Goal: Check status: Check status

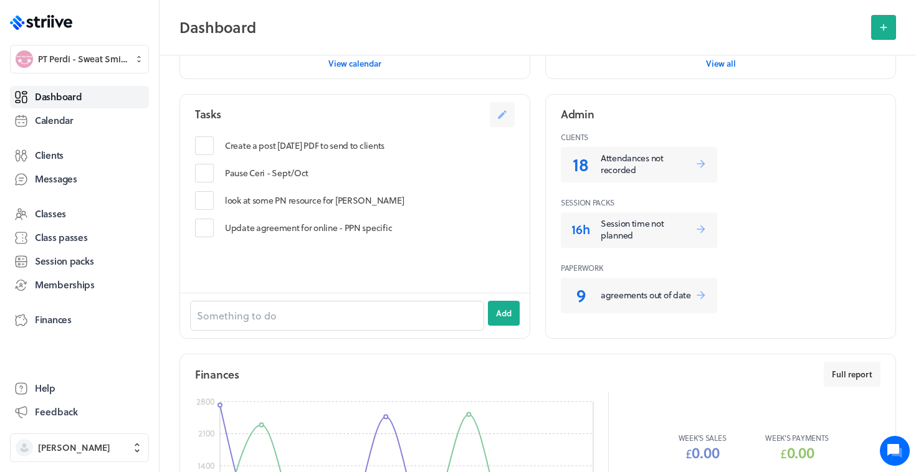
scroll to position [473, 0]
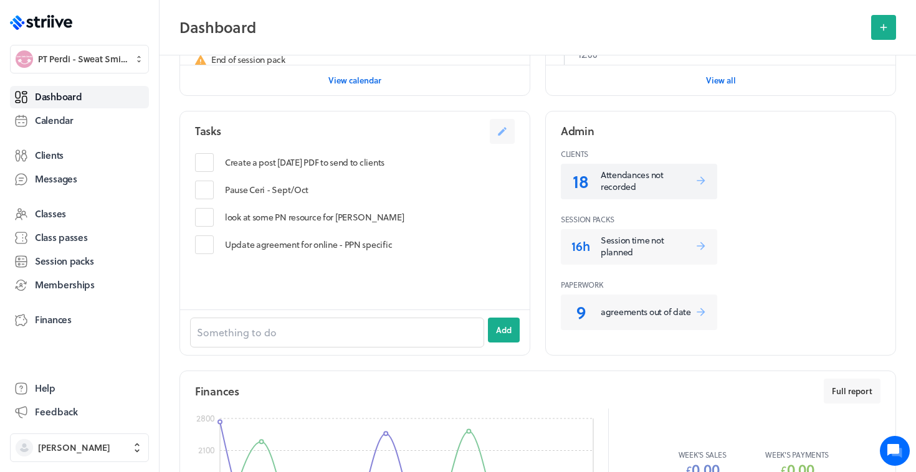
click at [639, 173] on p "Attendances not recorded" at bounding box center [648, 181] width 94 height 24
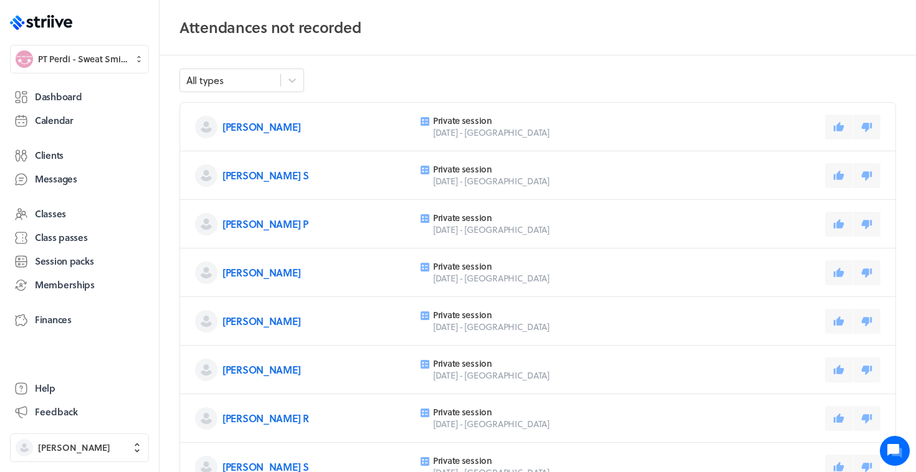
scroll to position [23, 0]
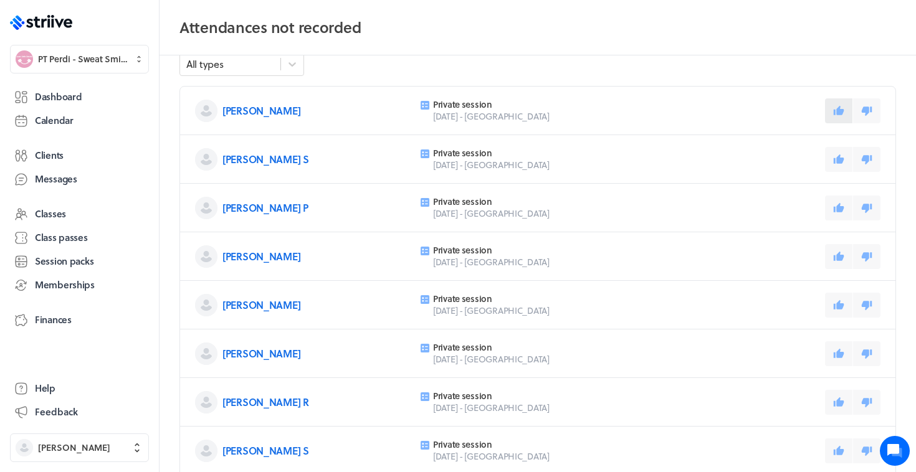
click at [842, 112] on icon at bounding box center [839, 109] width 11 height 9
click at [834, 155] on icon at bounding box center [838, 159] width 11 height 11
click at [840, 206] on icon at bounding box center [839, 206] width 11 height 9
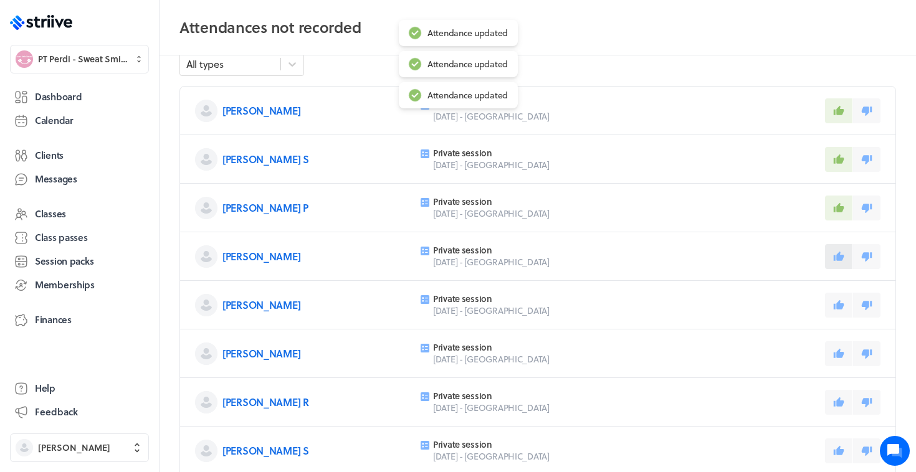
click at [837, 244] on button at bounding box center [838, 256] width 27 height 25
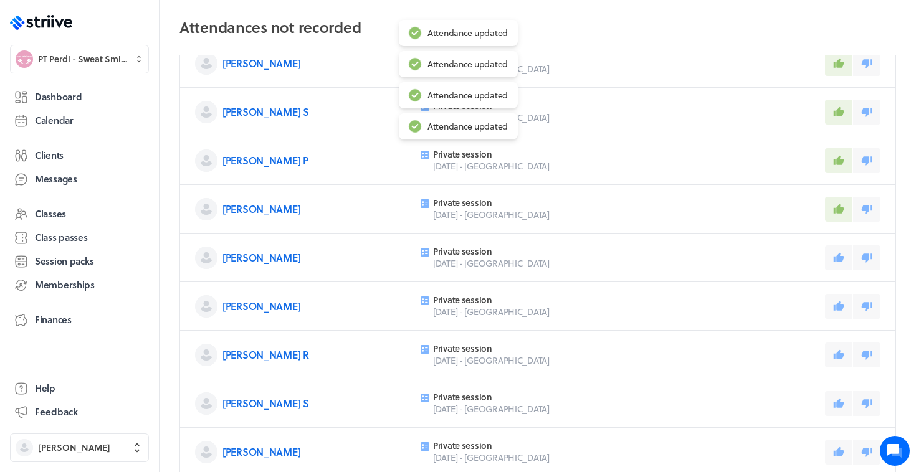
scroll to position [75, 0]
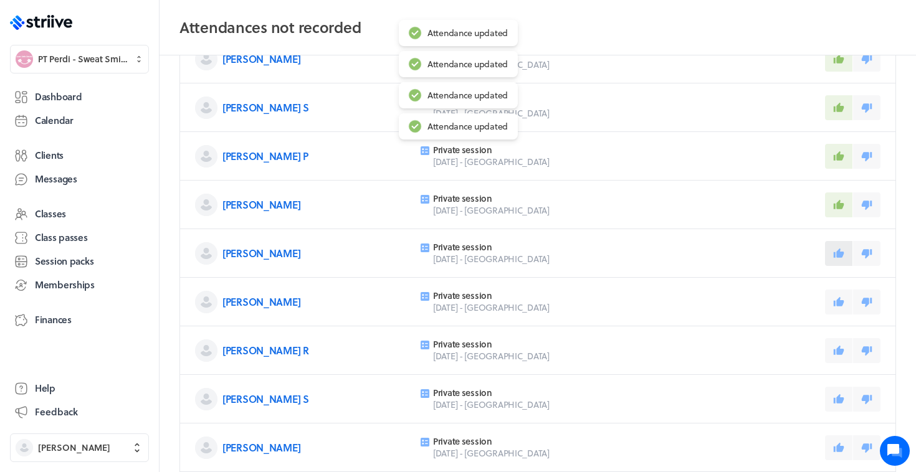
click at [838, 245] on button at bounding box center [838, 253] width 27 height 25
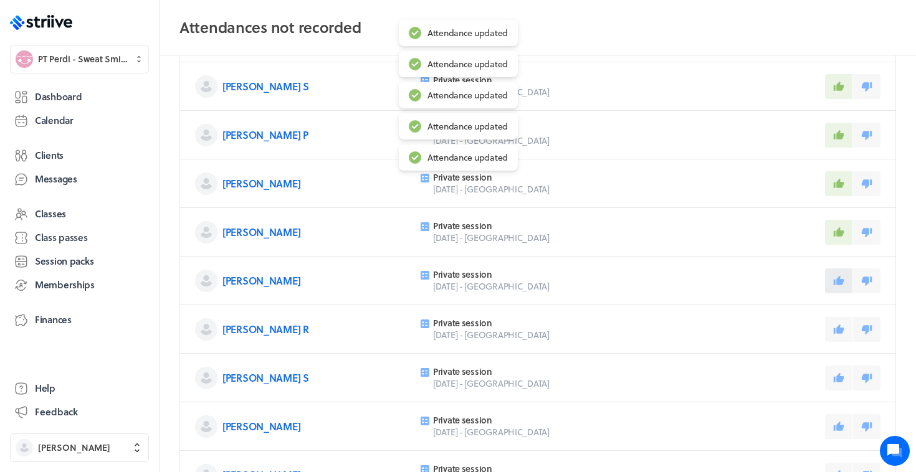
click at [834, 271] on button at bounding box center [838, 281] width 27 height 25
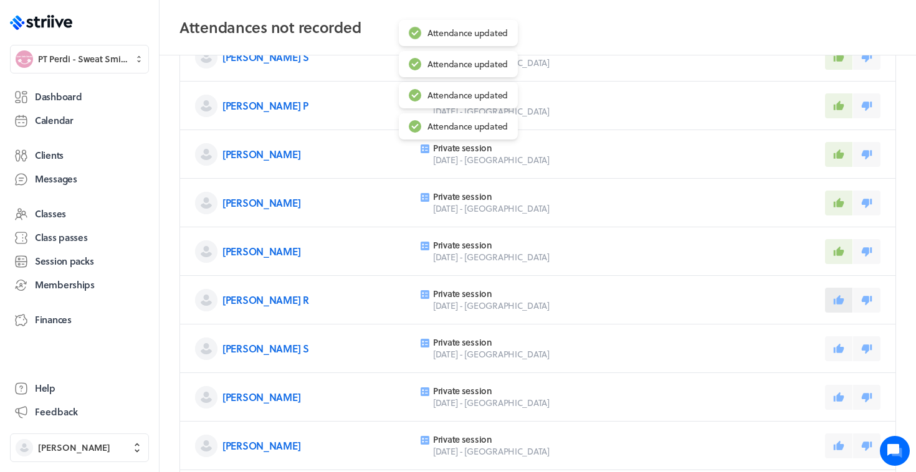
click at [833, 298] on button at bounding box center [838, 300] width 27 height 25
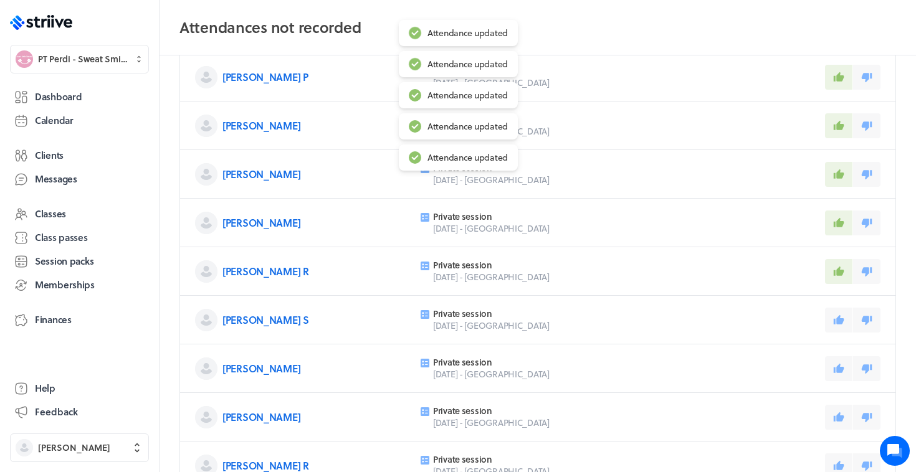
scroll to position [189, 0]
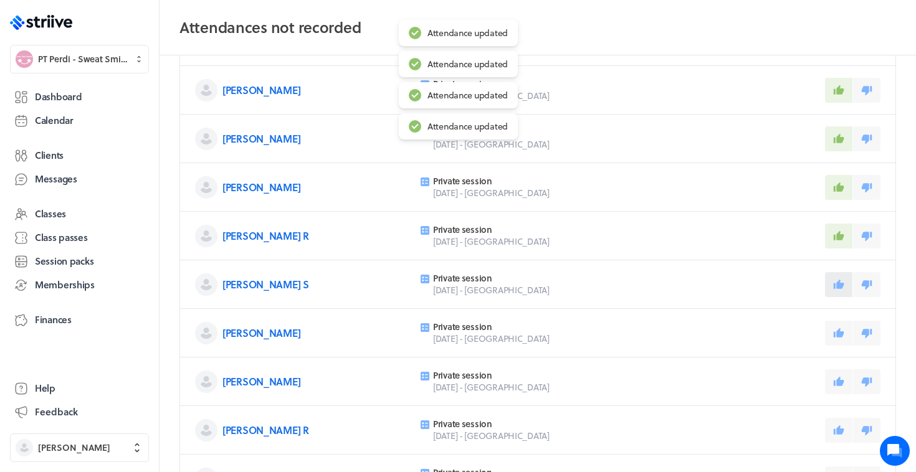
click at [834, 291] on button at bounding box center [838, 284] width 27 height 25
click at [834, 328] on icon at bounding box center [838, 333] width 11 height 11
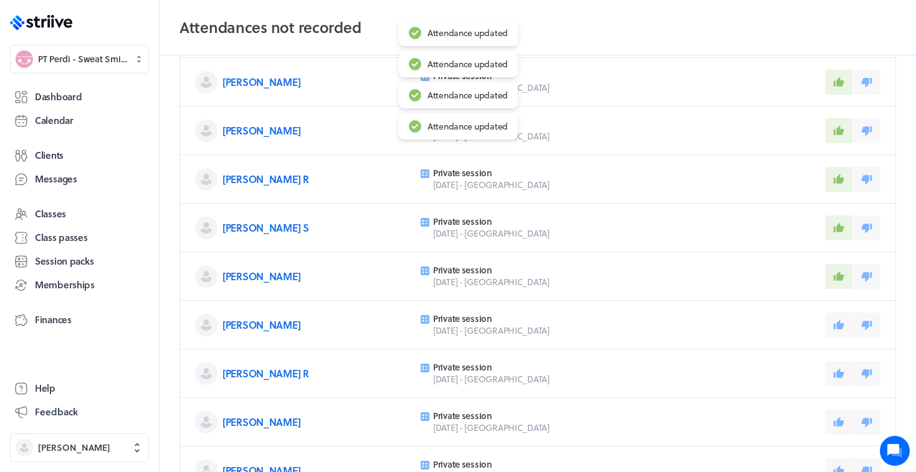
click at [832, 346] on div "Ceri T Private session [DATE] - [GEOGRAPHIC_DATA]" at bounding box center [537, 325] width 715 height 49
click at [837, 328] on icon at bounding box center [839, 324] width 11 height 9
click at [838, 370] on icon at bounding box center [839, 372] width 11 height 9
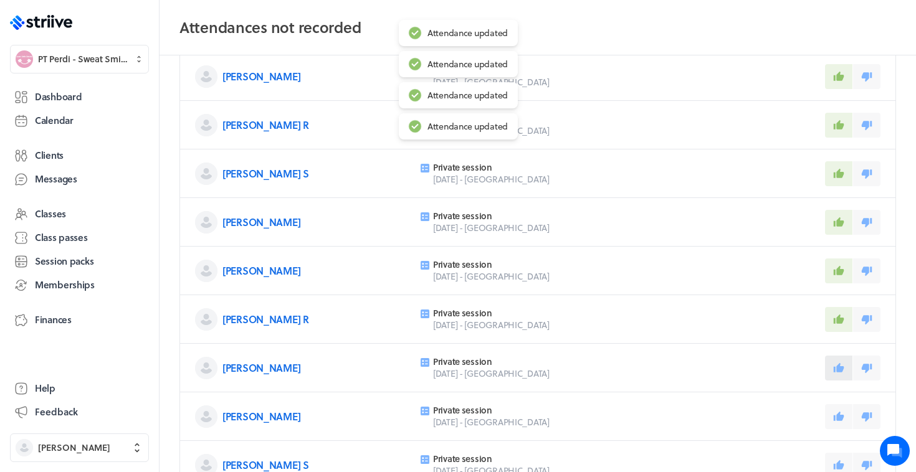
click at [838, 370] on icon at bounding box center [839, 367] width 11 height 9
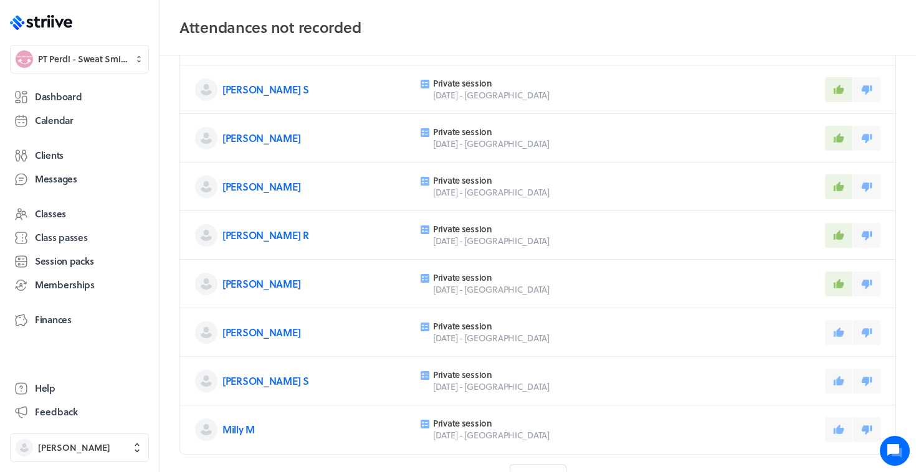
scroll to position [387, 0]
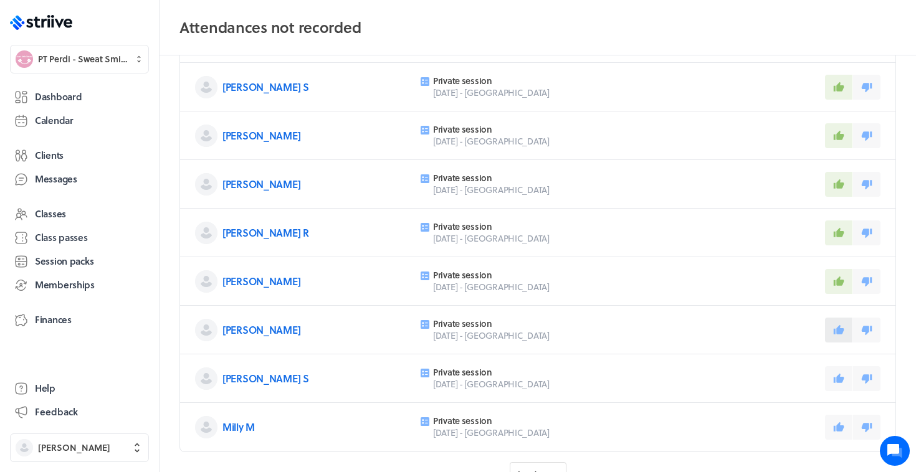
click at [840, 335] on icon at bounding box center [838, 330] width 11 height 11
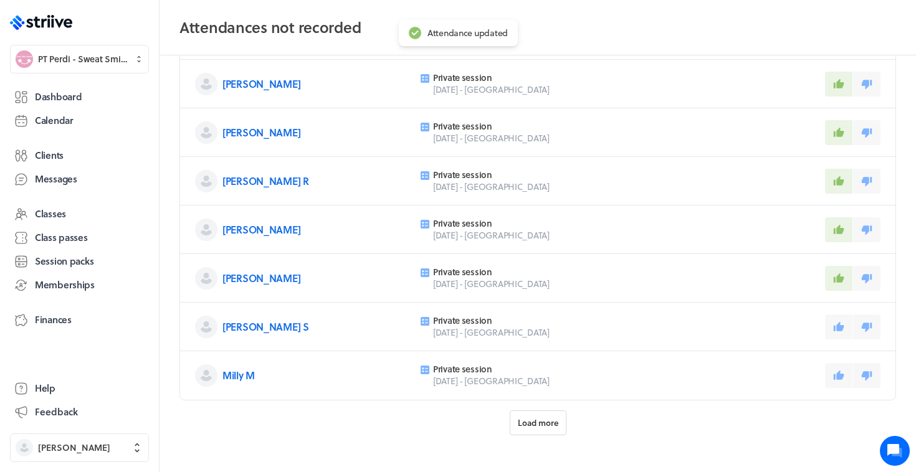
scroll to position [440, 0]
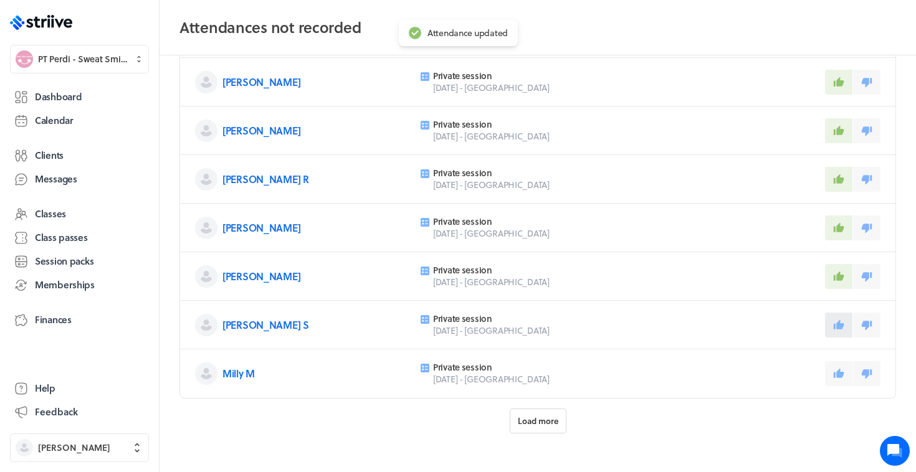
click at [839, 330] on icon at bounding box center [838, 325] width 11 height 11
click at [835, 371] on icon at bounding box center [838, 373] width 11 height 11
click at [540, 420] on span "Load more" at bounding box center [538, 421] width 40 height 11
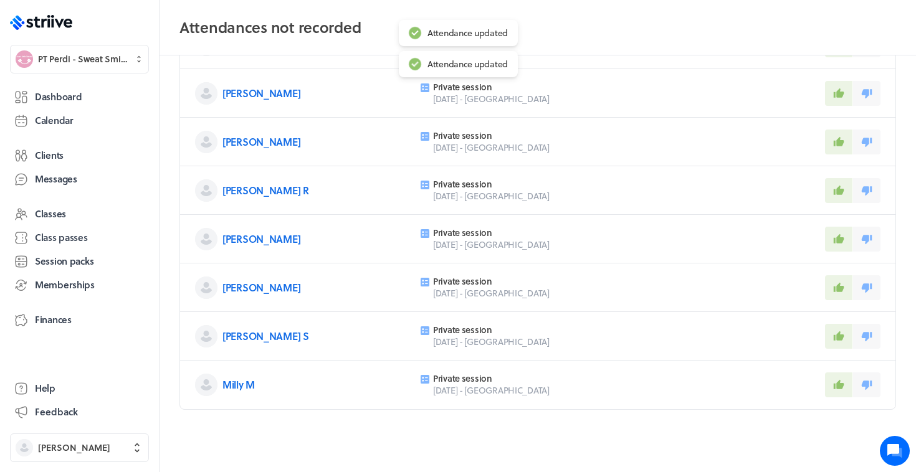
scroll to position [429, 0]
click at [77, 104] on link "Dashboard" at bounding box center [79, 97] width 139 height 22
